Goal: Information Seeking & Learning: Learn about a topic

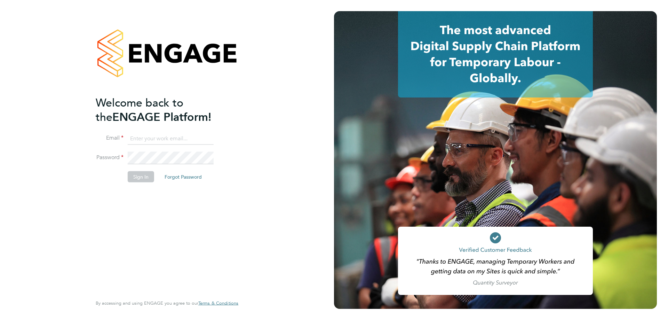
type input "resourceteam@tss.uk.com"
click at [147, 171] on button "Sign In" at bounding box center [141, 176] width 26 height 11
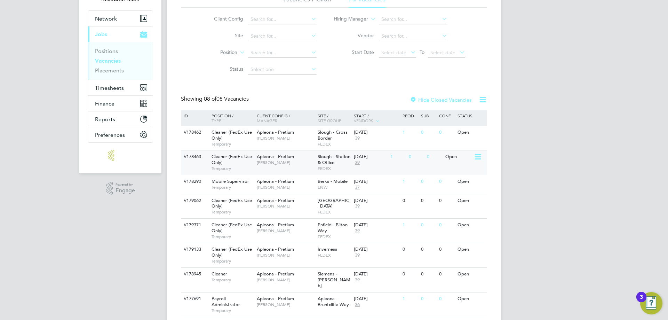
scroll to position [73, 0]
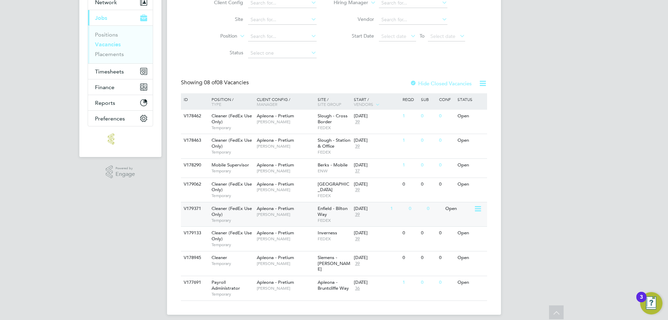
click at [378, 220] on div "[DATE] 39" at bounding box center [370, 211] width 37 height 19
